Goal: Task Accomplishment & Management: Manage account settings

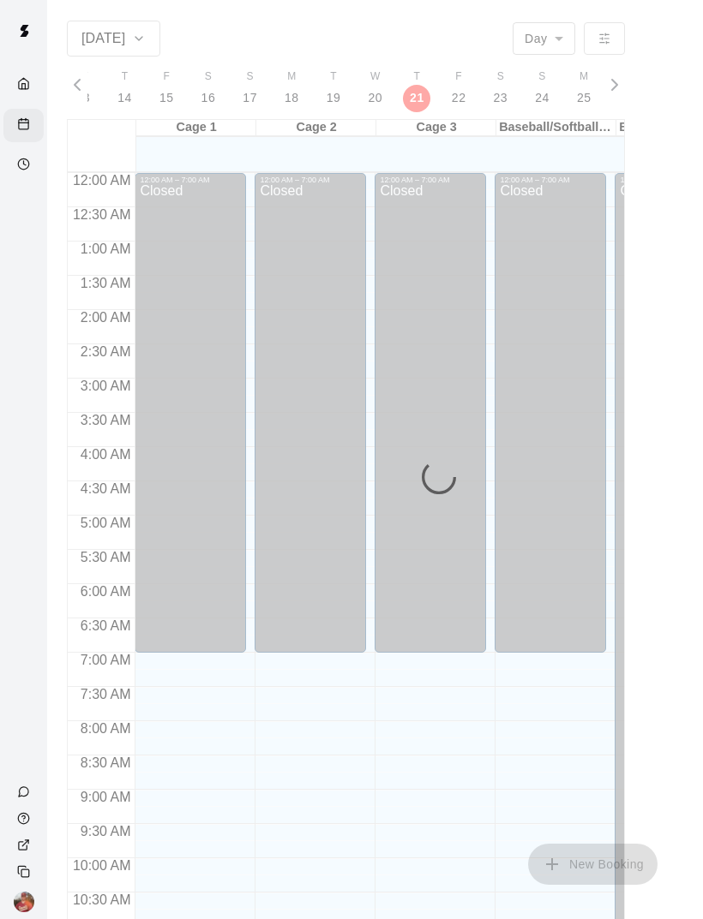
scroll to position [0, 7211]
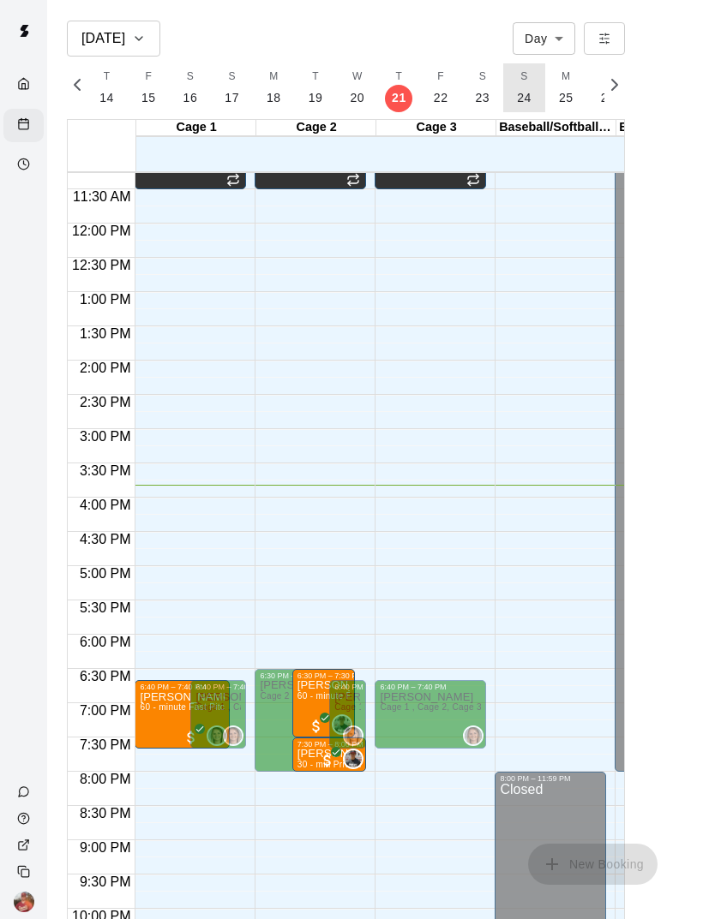
click at [521, 101] on p "24" at bounding box center [524, 98] width 15 height 18
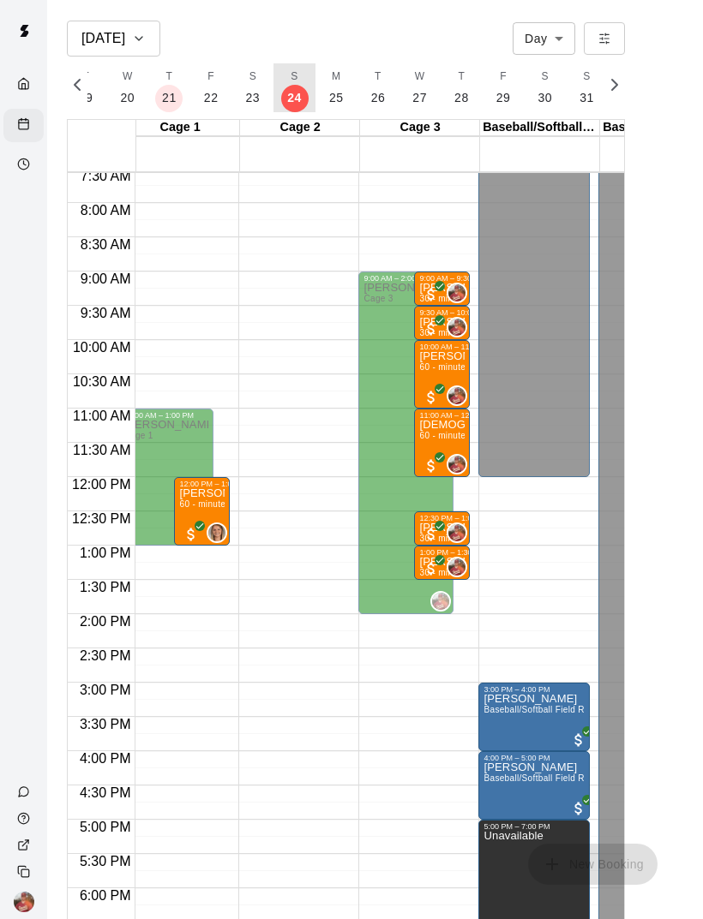
scroll to position [0, 7454]
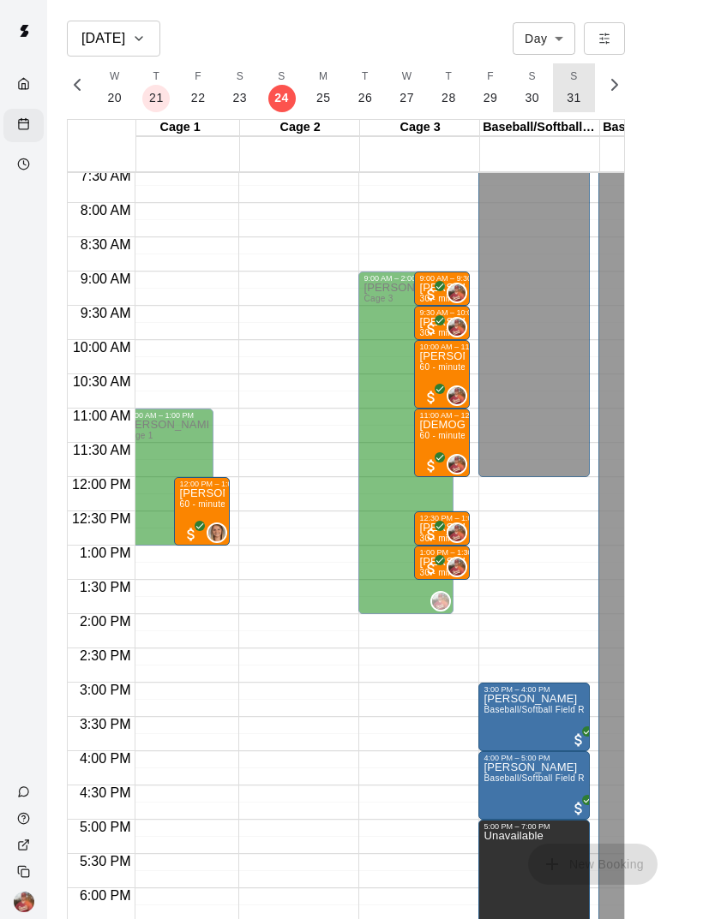
click at [566, 105] on p "31" at bounding box center [573, 98] width 15 height 18
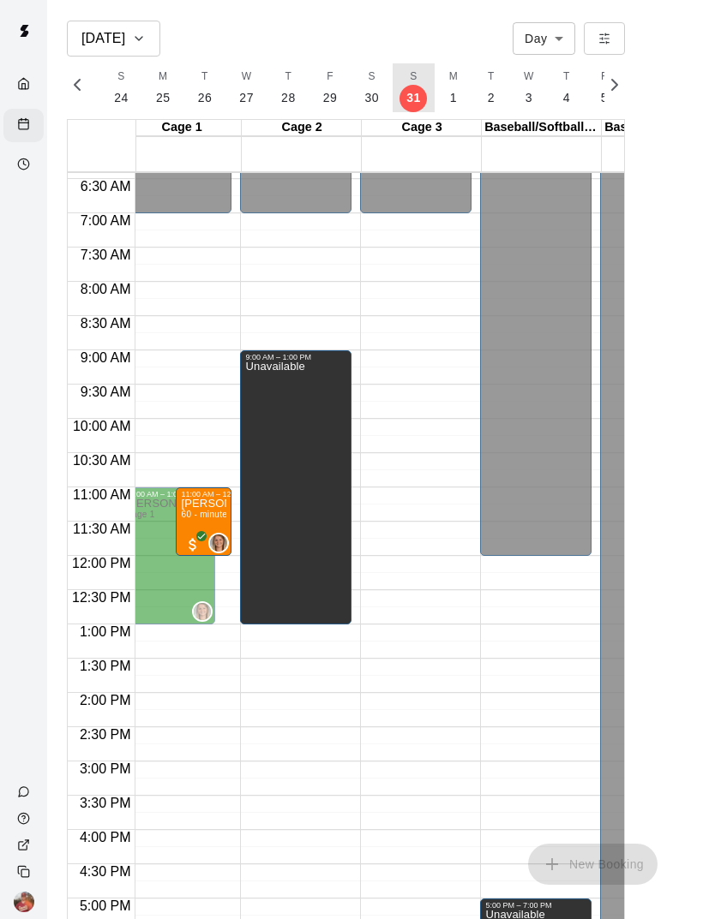
scroll to position [0, 0]
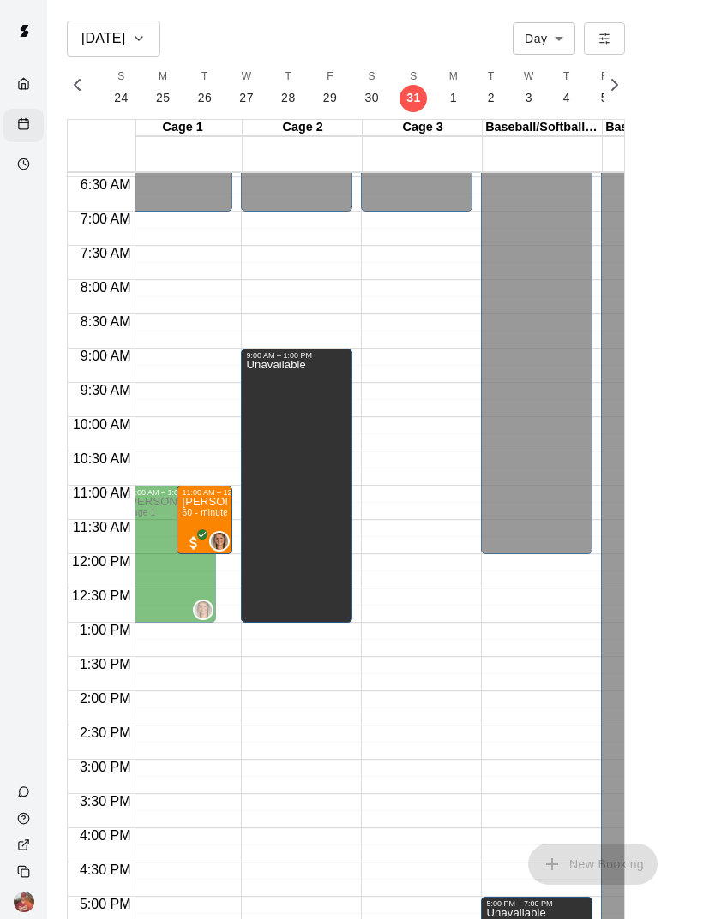
click at [21, 174] on div "Availability" at bounding box center [27, 166] width 21 height 16
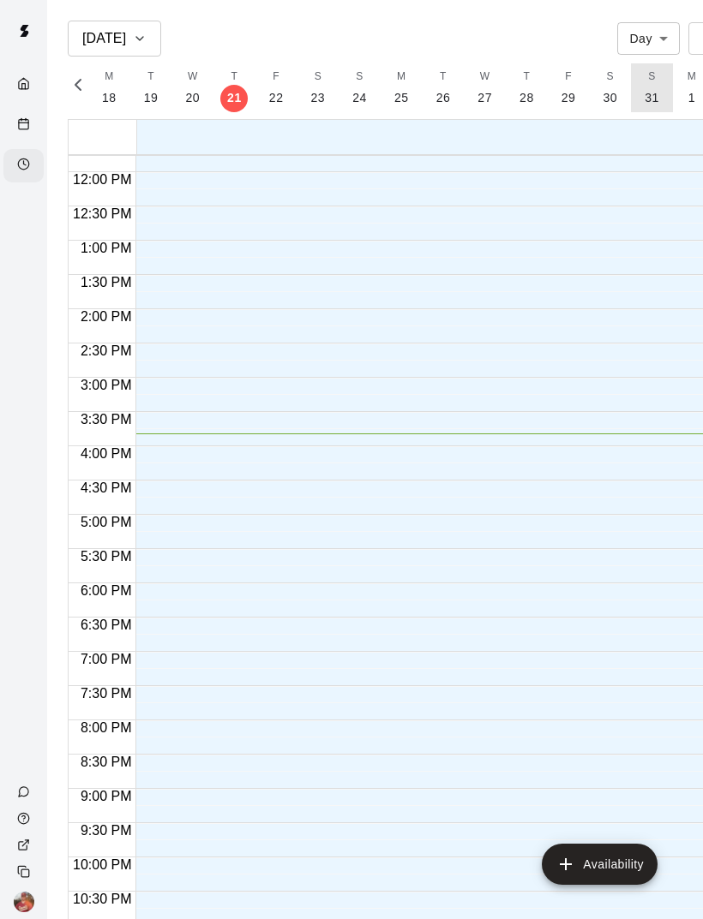
click at [644, 108] on button "S 31" at bounding box center [652, 87] width 42 height 49
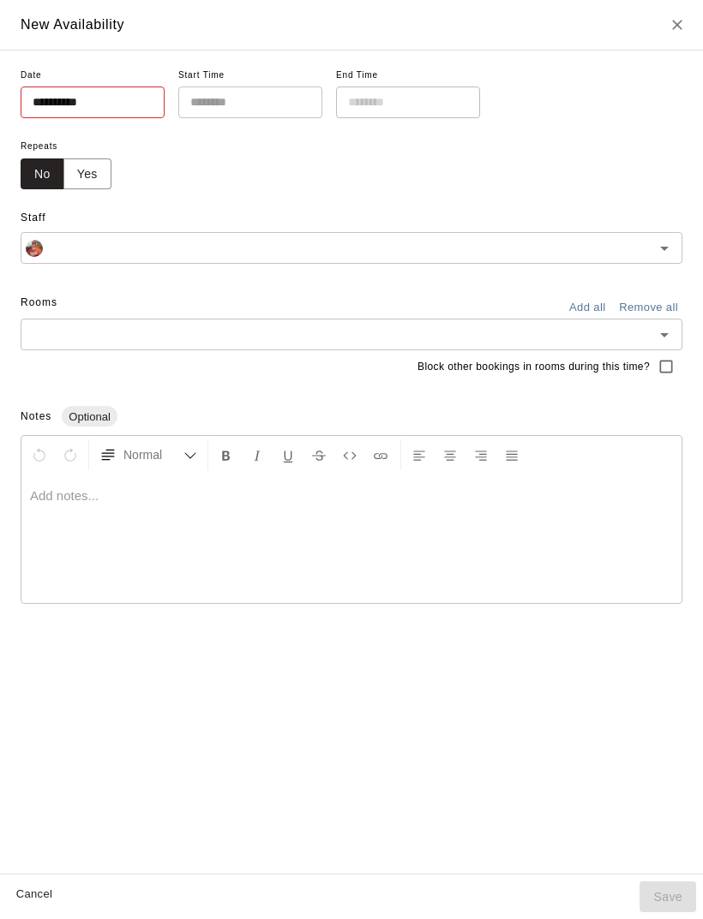
type input "**********"
type input "********"
click at [648, 335] on input "text" at bounding box center [337, 334] width 623 height 21
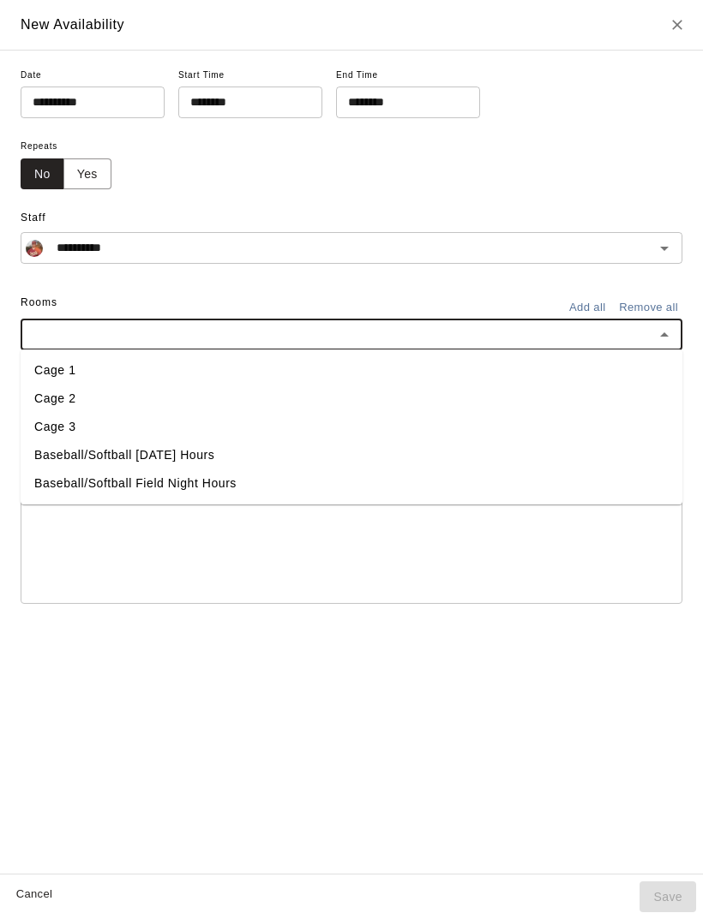
click at [137, 425] on li "Cage 3" at bounding box center [351, 427] width 661 height 28
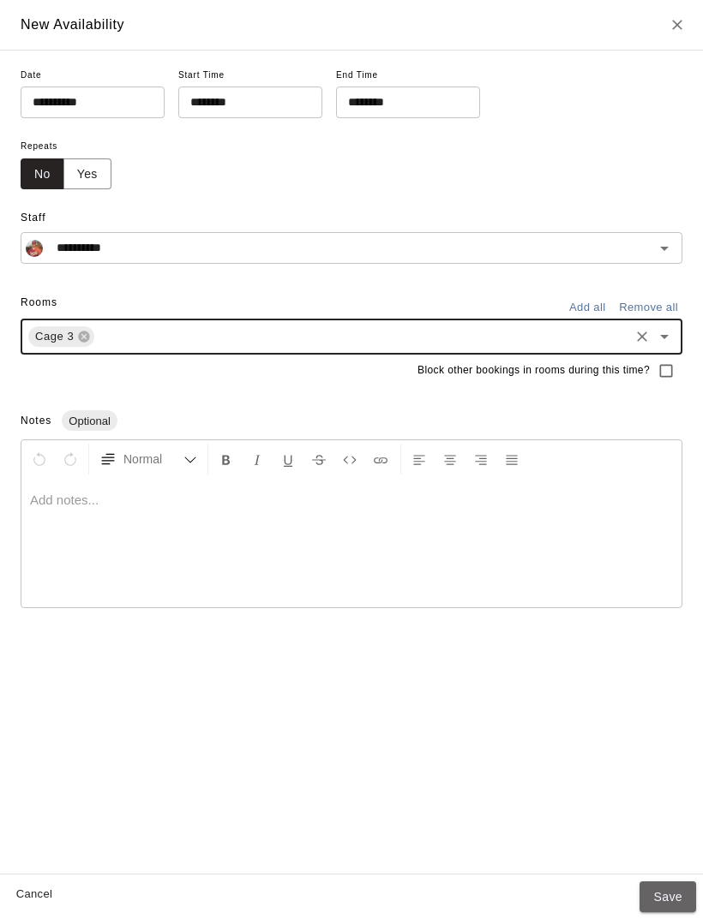
click at [671, 886] on button "Save" at bounding box center [667, 898] width 57 height 32
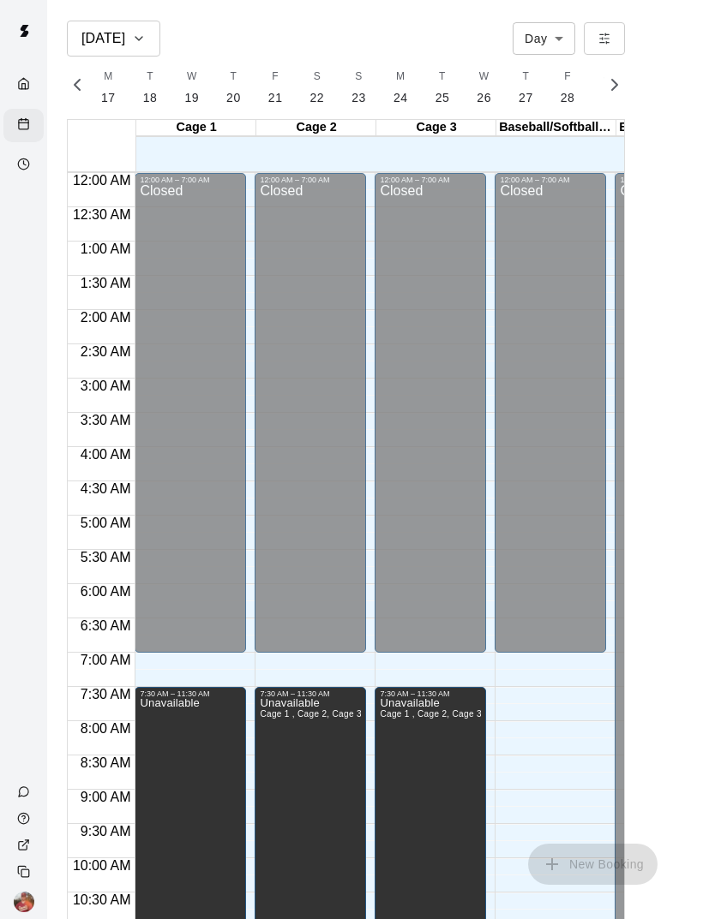
scroll to position [772, 0]
